Goal: Find specific page/section: Find specific page/section

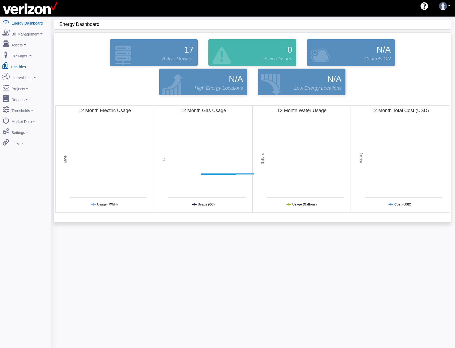
click at [24, 65] on link "Facilities" at bounding box center [25, 65] width 52 height 11
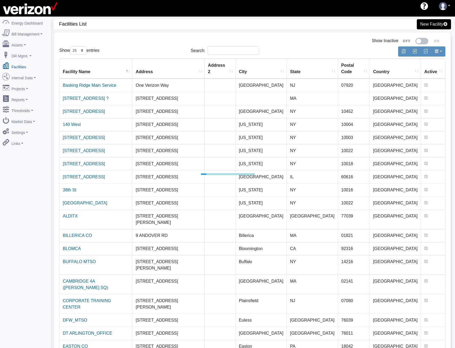
select select "25"
click at [221, 51] on input "Search:" at bounding box center [233, 51] width 52 height 8
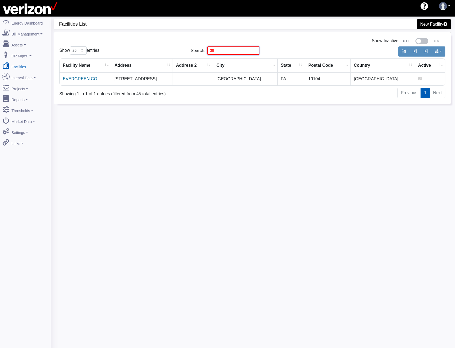
type input "3"
type input "3810"
click at [78, 82] on td "EVERGREEN CO" at bounding box center [86, 78] width 52 height 13
click at [78, 81] on link "EVERGREEN CO" at bounding box center [80, 79] width 34 height 5
